Goal: Task Accomplishment & Management: Manage account settings

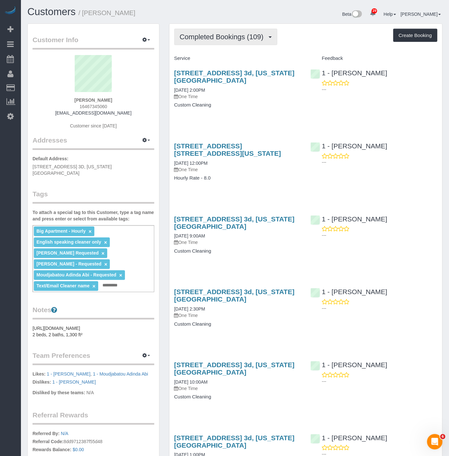
click at [244, 38] on span "Completed Bookings (109)" at bounding box center [223, 37] width 87 height 8
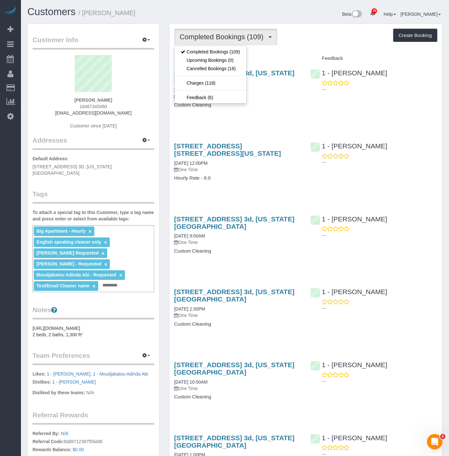
click at [287, 62] on div "Service" at bounding box center [237, 58] width 136 height 11
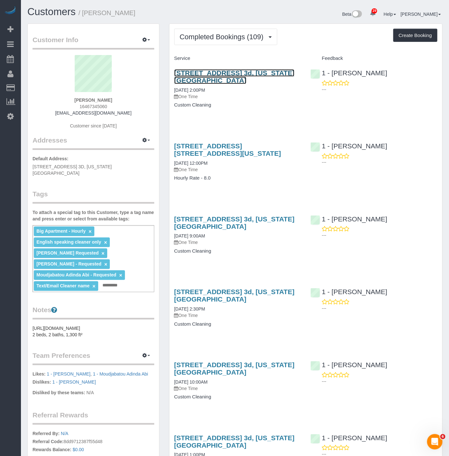
click at [253, 70] on link "[STREET_ADDRESS] 3d, [US_STATE][GEOGRAPHIC_DATA]" at bounding box center [234, 76] width 120 height 15
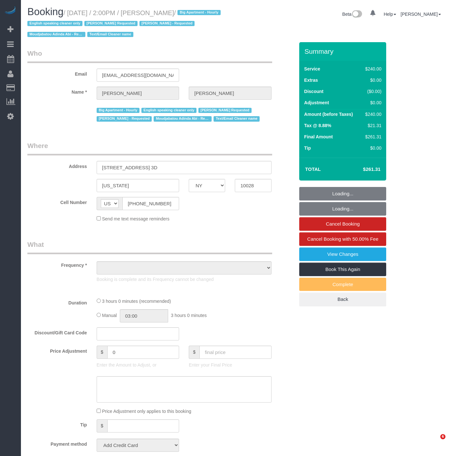
select select "NY"
select select "number:89"
select select "number:90"
select select "number:15"
select select "number:5"
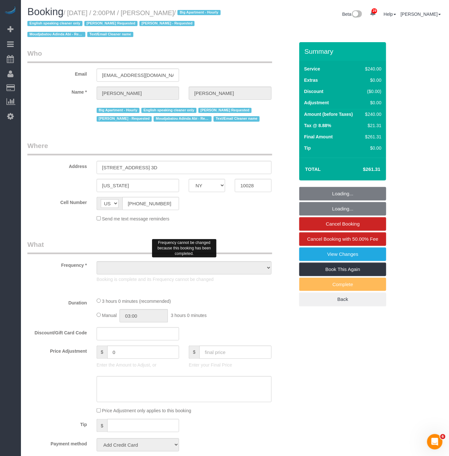
select select "object:1121"
select select "string:stripe-pm_1OZH3s4VGloSiKo7VuH7vbAz"
select select "180"
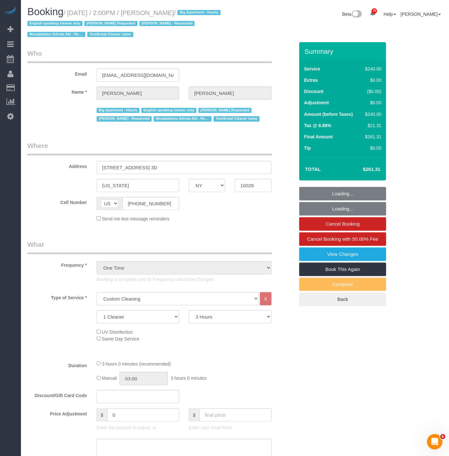
select select "spot1"
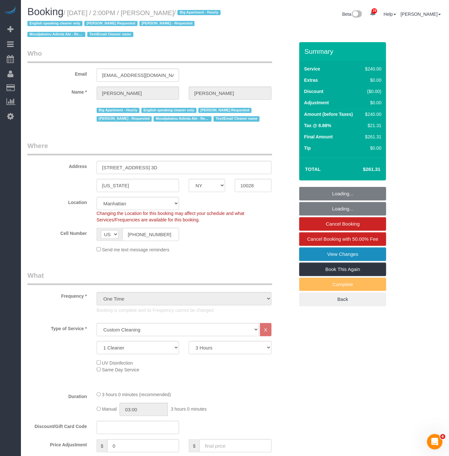
select select "object:1558"
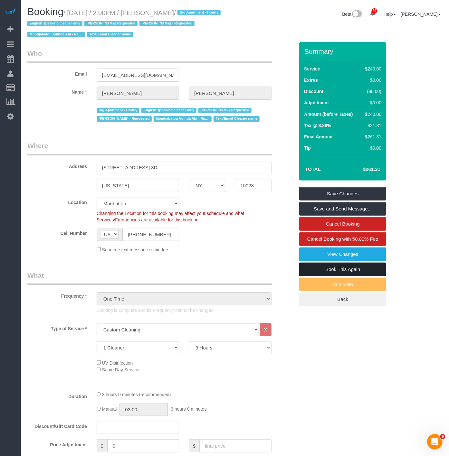
click at [323, 268] on link "Book This Again" at bounding box center [342, 270] width 87 height 14
select select "NY"
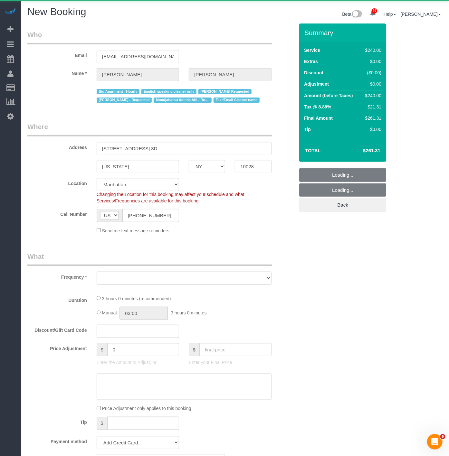
select select "string:stripe-pm_1OZH3s4VGloSiKo7VuH7vbAz"
select select "object:2409"
select select "number:89"
select select "number:90"
select select "number:15"
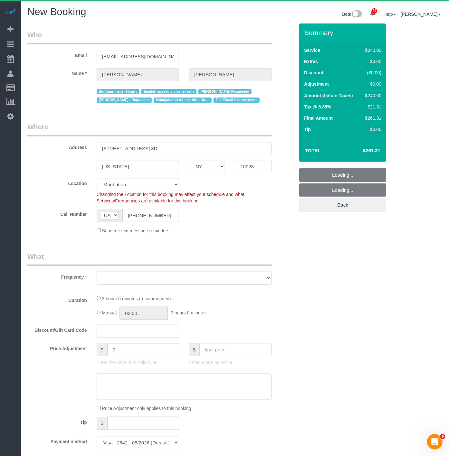
select select "number:5"
select select "180"
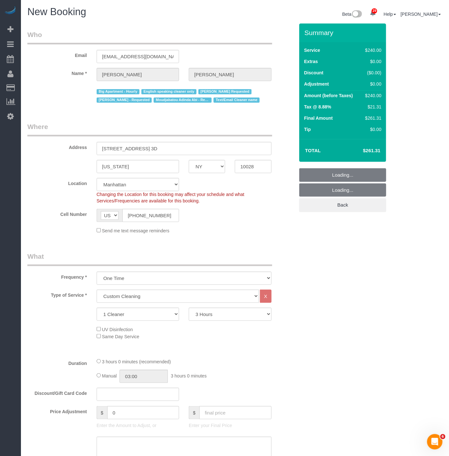
select select "object:2962"
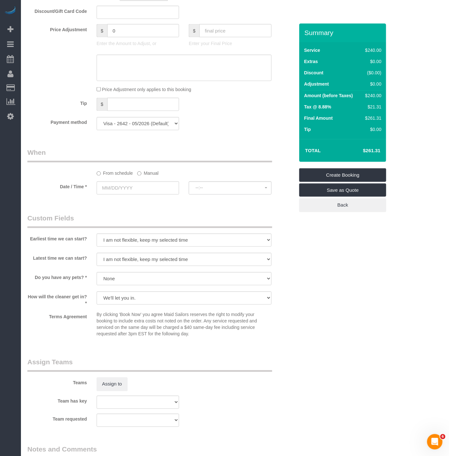
scroll to position [527, 0]
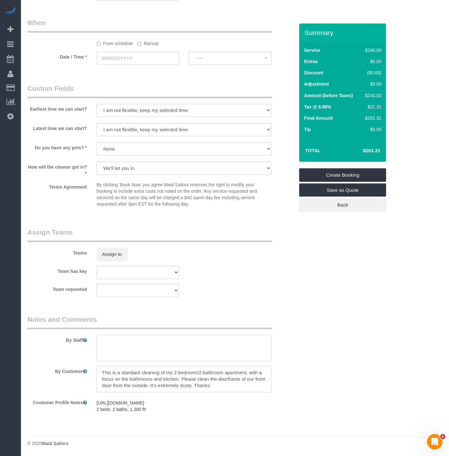
click at [213, 380] on textarea at bounding box center [184, 379] width 175 height 26
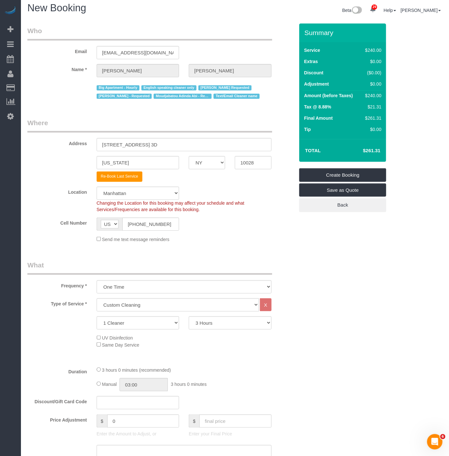
scroll to position [0, 0]
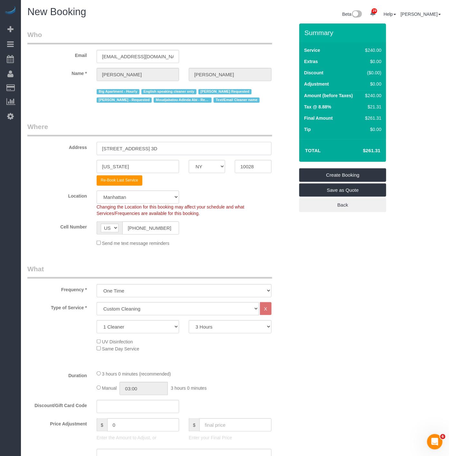
drag, startPoint x: 172, startPoint y: 152, endPoint x: 49, endPoint y: 152, distance: 123.0
click at [49, 152] on div "Address [STREET_ADDRESS] 3D" at bounding box center [161, 138] width 277 height 33
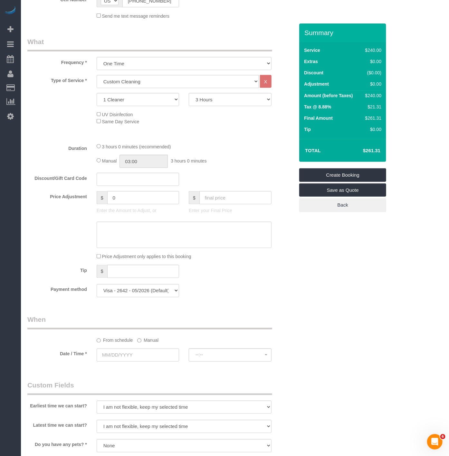
scroll to position [358, 0]
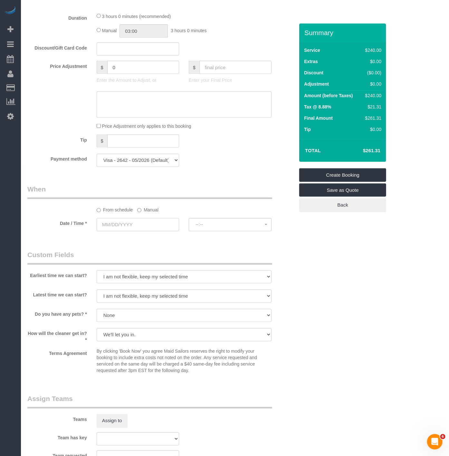
click at [146, 224] on input "text" at bounding box center [138, 224] width 82 height 13
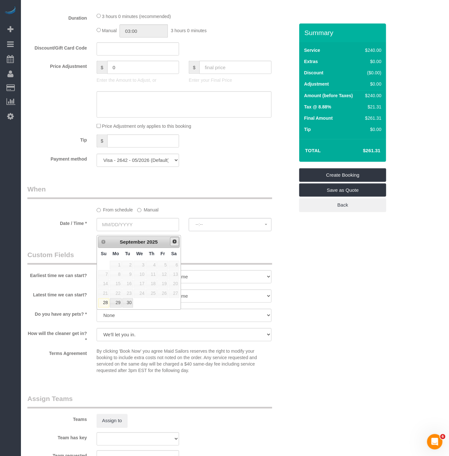
click at [174, 240] on span "Next" at bounding box center [174, 241] width 5 height 5
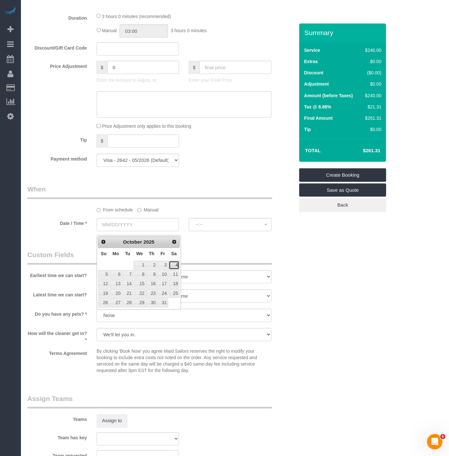
click at [172, 265] on link "4" at bounding box center [174, 265] width 11 height 9
type input "[DATE]"
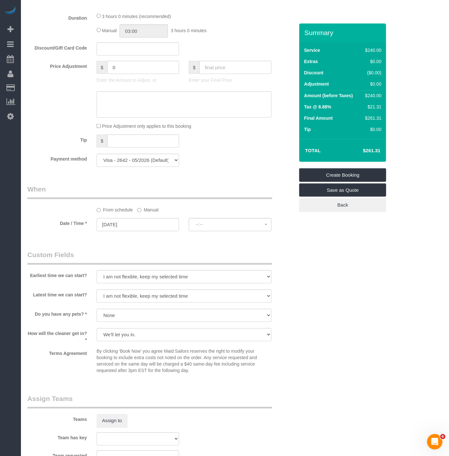
click at [202, 237] on fieldset "When From schedule Manual Date / Time * [DATE] --:-- --:--" at bounding box center [160, 211] width 267 height 53
click at [207, 227] on span "--:--" at bounding box center [229, 224] width 69 height 5
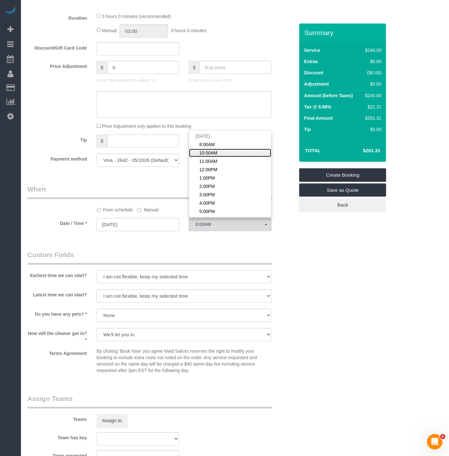
click at [211, 156] on span "10:00AM" at bounding box center [208, 153] width 18 height 6
select select "spot12"
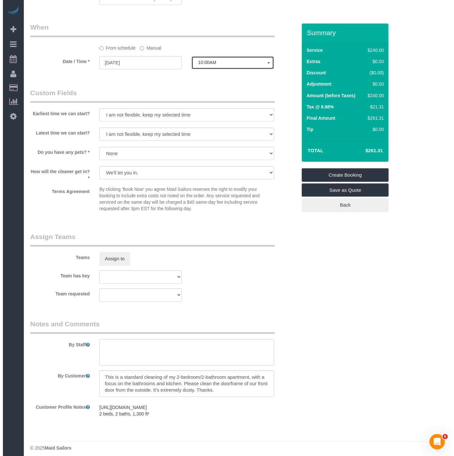
scroll to position [527, 0]
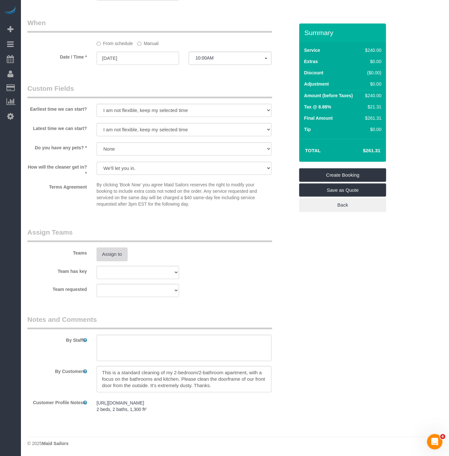
click at [114, 260] on button "Assign to" at bounding box center [112, 255] width 31 height 14
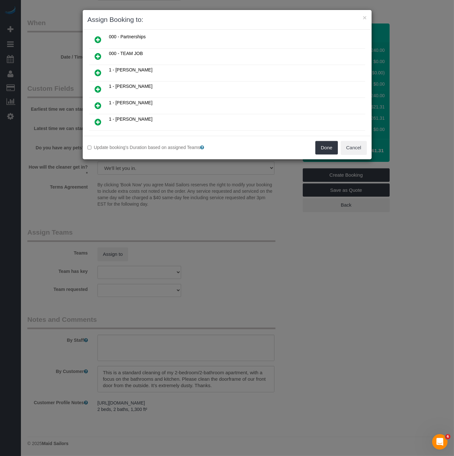
scroll to position [107, 0]
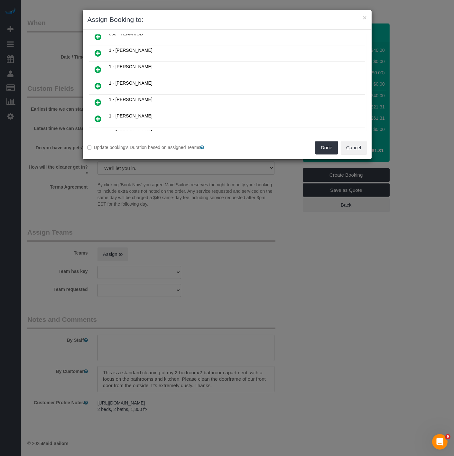
click at [98, 115] on icon at bounding box center [98, 119] width 7 height 8
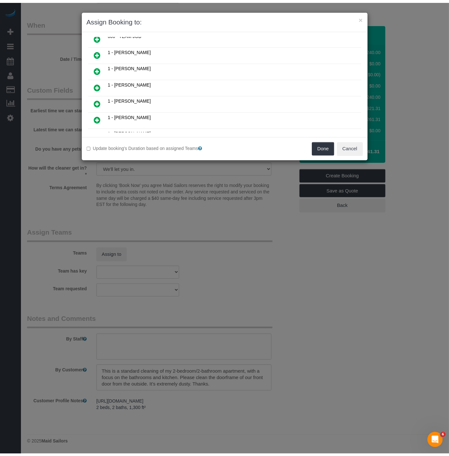
scroll to position [122, 0]
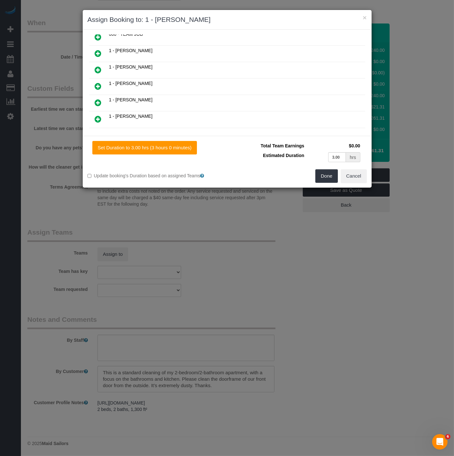
click at [313, 172] on div "Done Cancel" at bounding box center [299, 176] width 145 height 14
click at [323, 178] on button "Done" at bounding box center [326, 176] width 23 height 14
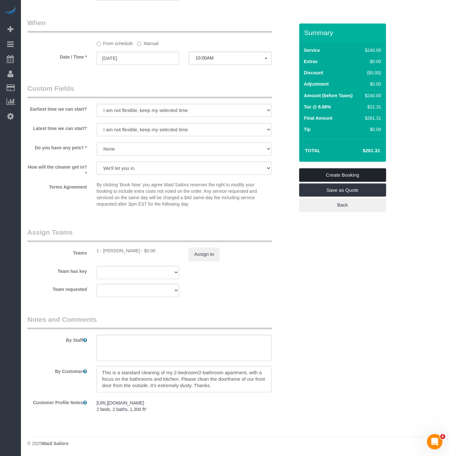
click at [329, 176] on link "Create Booking" at bounding box center [342, 175] width 87 height 14
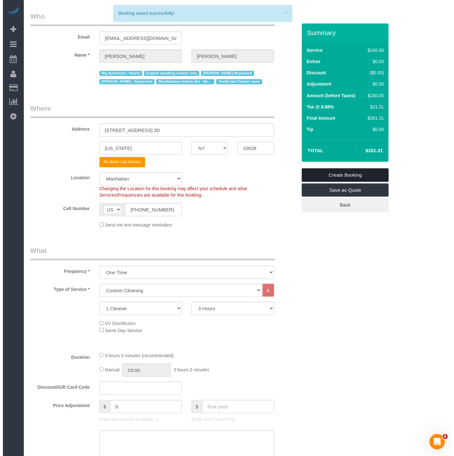
scroll to position [0, 0]
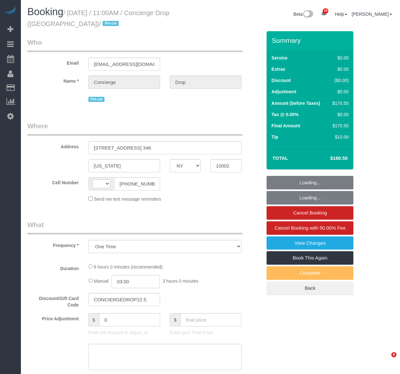
select select "NY"
select select "2"
select select "number:89"
select select "number:90"
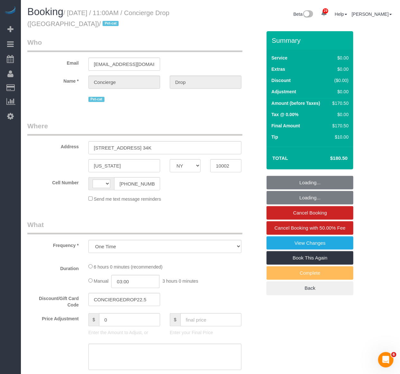
select select "number:14"
select select "number:5"
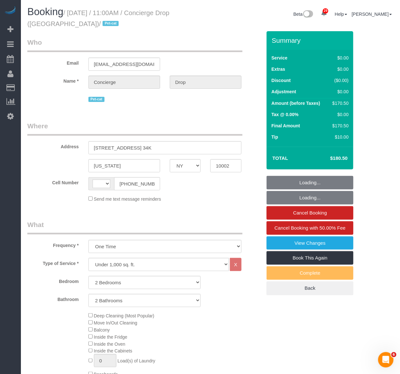
select select "string:US"
select select "string:stripe-pm_1RaQn24VGloSiKo7zeOF73Wj"
select select "spot1"
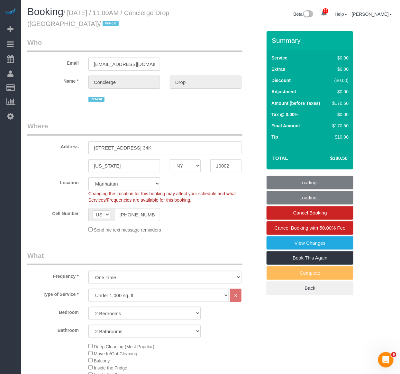
select select "object:1496"
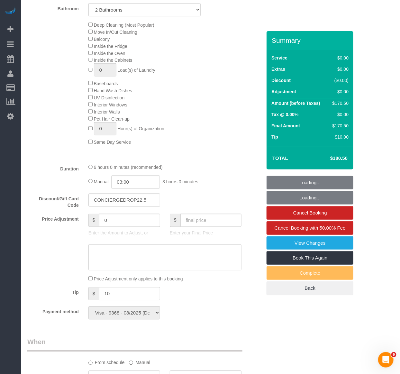
select select "2"
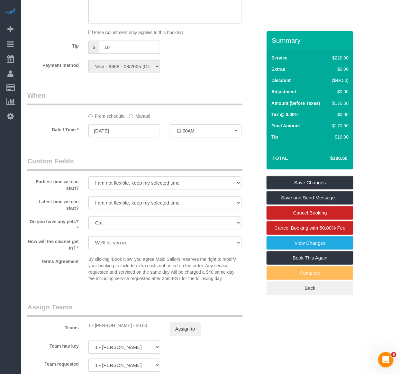
scroll to position [608, 0]
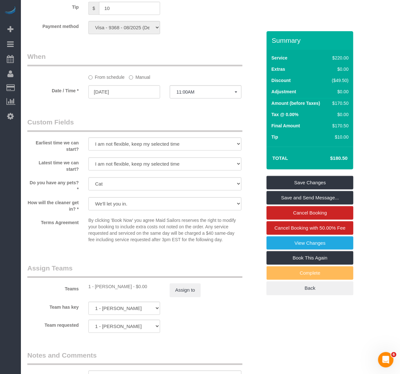
click at [221, 75] on div "From schedule Manual" at bounding box center [145, 66] width 244 height 29
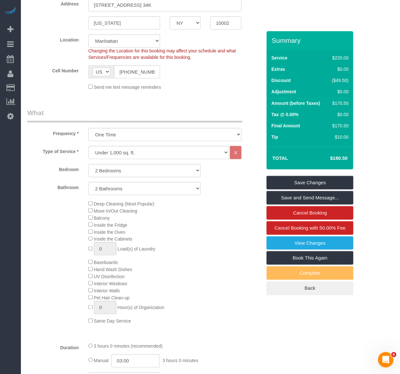
scroll to position [0, 0]
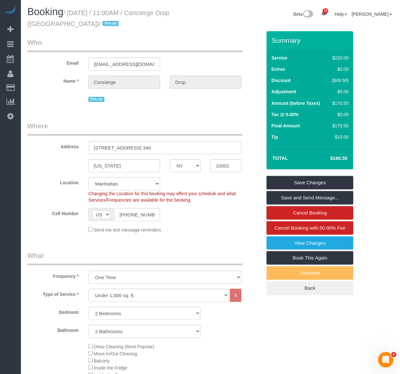
click at [238, 41] on legend "Who" at bounding box center [134, 45] width 215 height 14
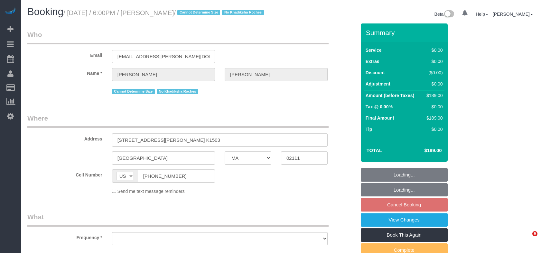
select select "MA"
select select "number:89"
select select "number:90"
select select "number:15"
select select "number:6"
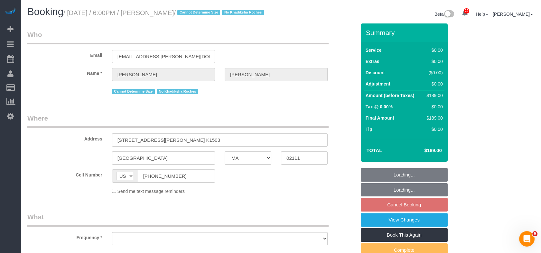
select select "string:stripe-pm_1LNdri4VGloSiKo76Yuf5Jz4"
select select "object:964"
select select "2"
select select "spot11"
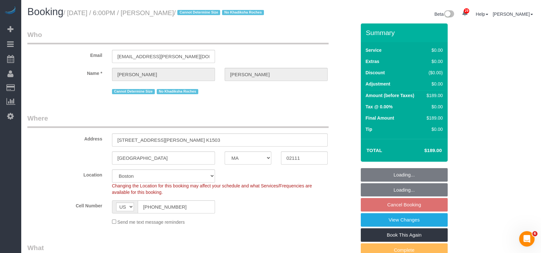
select select "2"
select select "object:1160"
select select "spot67"
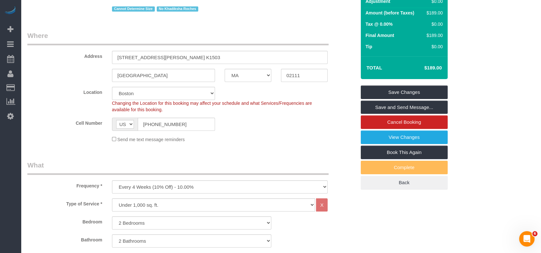
scroll to position [107, 0]
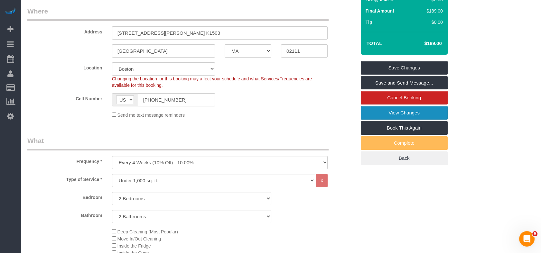
click at [385, 120] on link "View Changes" at bounding box center [404, 113] width 87 height 14
